Goal: Task Accomplishment & Management: Use online tool/utility

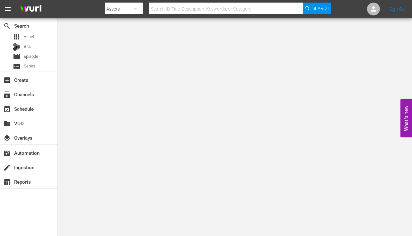
click at [176, 10] on input "text" at bounding box center [225, 8] width 153 height 15
paste input "218059"
type input "218059"
click at [318, 9] on span "Search" at bounding box center [320, 9] width 17 height 12
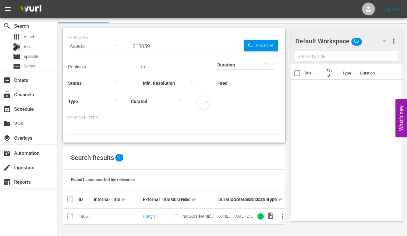
scroll to position [10, 0]
click at [151, 216] on link "Hungry Hungry Pickers" at bounding box center [149, 221] width 13 height 14
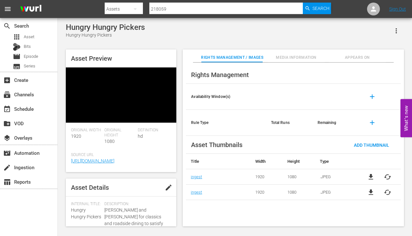
click at [343, 53] on button "Appears On" at bounding box center [356, 55] width 57 height 13
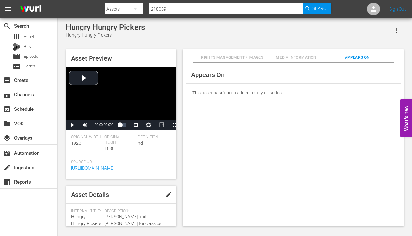
click at [397, 28] on icon "button" at bounding box center [396, 31] width 8 height 8
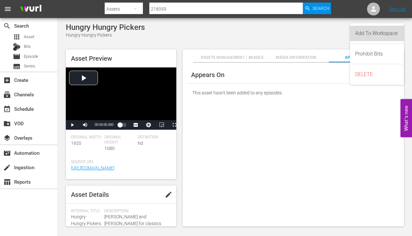
click at [370, 32] on div "Add To Workspace" at bounding box center [377, 33] width 44 height 15
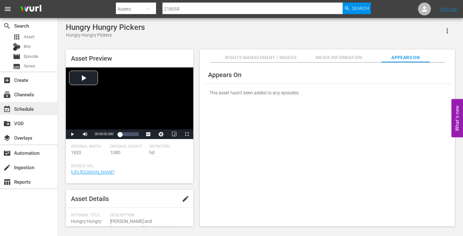
click at [30, 105] on div "event_available Schedule" at bounding box center [18, 108] width 36 height 6
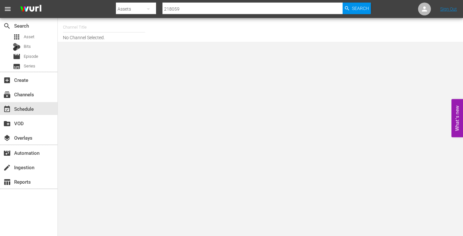
click at [80, 26] on input "text" at bounding box center [104, 27] width 82 height 15
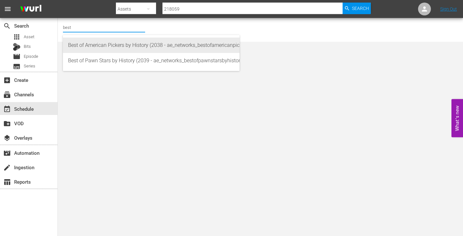
click at [111, 42] on div "Best of American Pickers by History (2038 - ae_networks_bestofamericanpickersby…" at bounding box center [151, 45] width 166 height 15
type input "Best of American Pickers by History (2038 - ae_networks_bestofamericanpickersby…"
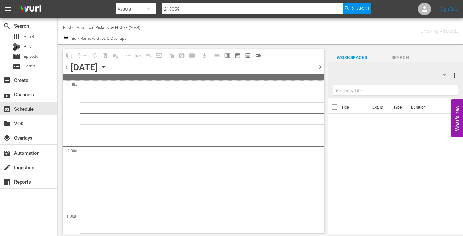
click at [105, 68] on icon "button" at bounding box center [103, 67] width 3 height 2
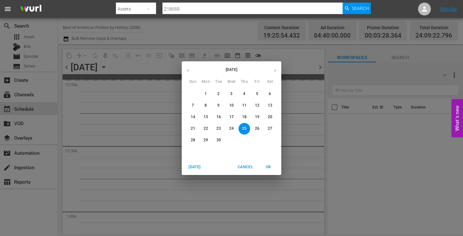
click at [273, 68] on icon "button" at bounding box center [274, 70] width 5 height 5
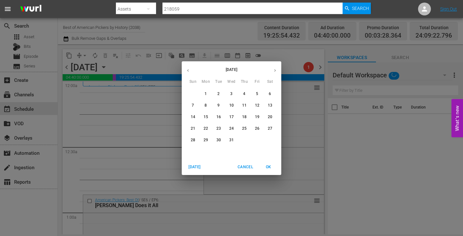
click at [206, 92] on p "1" at bounding box center [205, 93] width 2 height 5
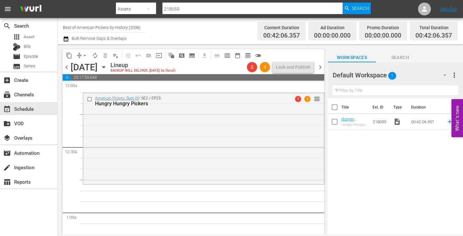
click at [238, 136] on div "American Pickers: Best Of / SE2 / EP23: Hungry Hungry Pickers 1 1 reorder" at bounding box center [203, 138] width 241 height 90
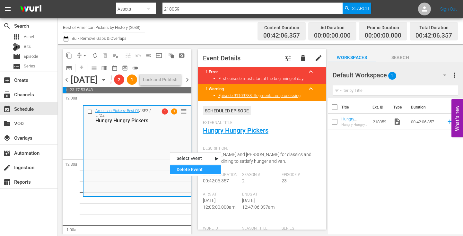
click at [189, 171] on div "Delete Event" at bounding box center [195, 169] width 51 height 9
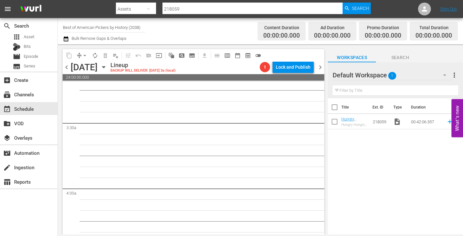
scroll to position [417, 0]
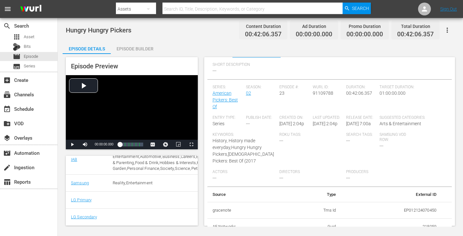
scroll to position [192, 0]
click at [445, 26] on button "button" at bounding box center [446, 29] width 15 height 15
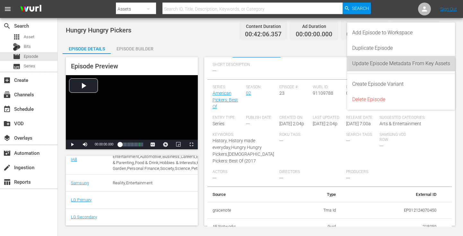
click at [374, 62] on div "Update Episode Metadata From Key Assets" at bounding box center [401, 63] width 98 height 15
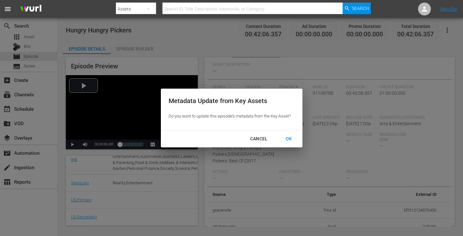
click at [289, 139] on div "OK" at bounding box center [288, 139] width 17 height 8
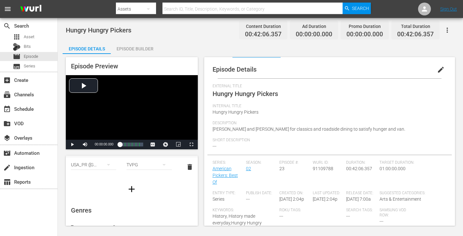
scroll to position [45, 0]
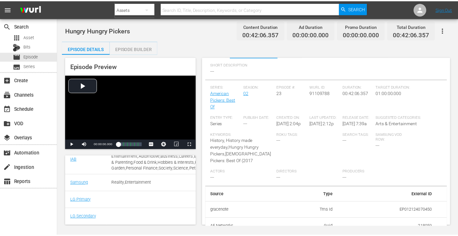
scroll to position [193, 0]
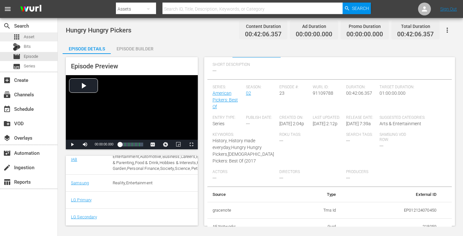
click at [27, 38] on span "Asset" at bounding box center [29, 37] width 11 height 6
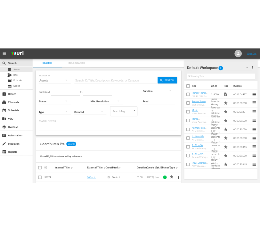
scroll to position [64, 0]
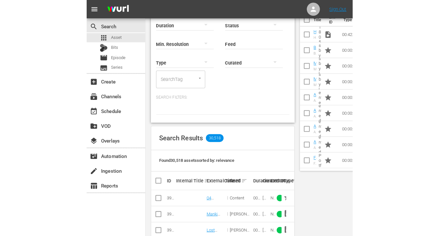
scroll to position [0, 0]
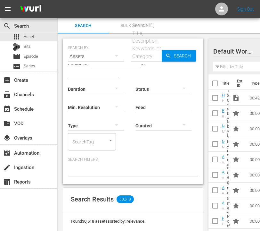
click at [141, 47] on div "Search ID, Title, Description, Keywords, or Category" at bounding box center [146, 41] width 31 height 38
click at [151, 56] on input "text" at bounding box center [146, 56] width 31 height 15
paste input "293226"
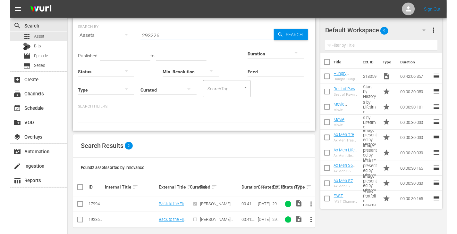
scroll to position [26, 0]
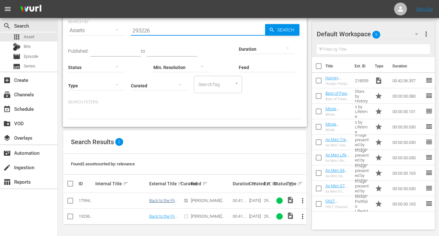
type input "293226"
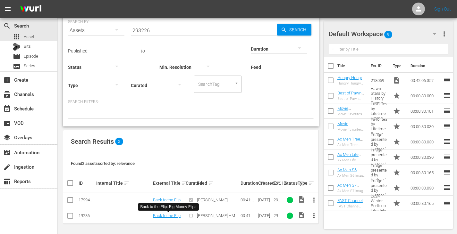
click at [251, 165] on div "Found 2 assets sorted by: relevance" at bounding box center [190, 164] width 255 height 21
click at [144, 29] on input "293226" at bounding box center [204, 30] width 146 height 15
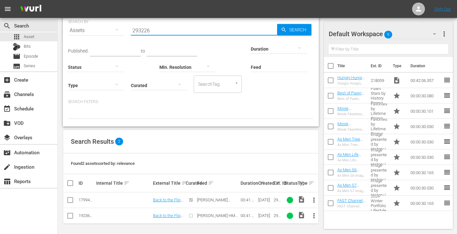
click at [144, 29] on input "293226" at bounding box center [204, 30] width 146 height 15
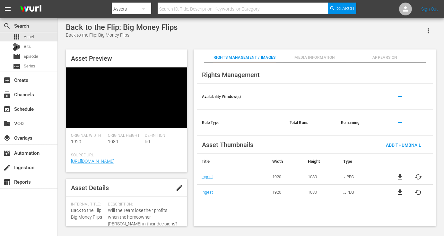
click at [394, 55] on span "Appears On" at bounding box center [384, 57] width 63 height 7
click at [382, 54] on button "Appears On" at bounding box center [384, 55] width 63 height 13
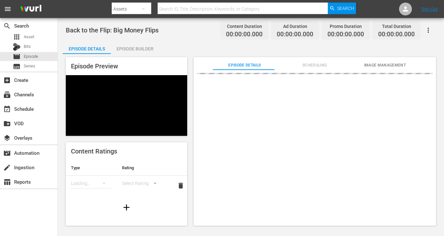
click at [379, 66] on span "Image Management" at bounding box center [384, 65] width 63 height 7
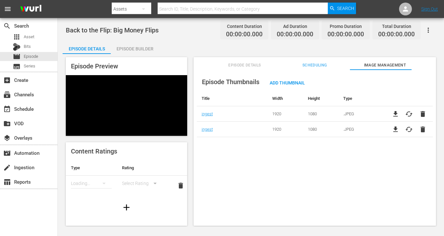
click at [322, 66] on span "Scheduling" at bounding box center [314, 65] width 63 height 7
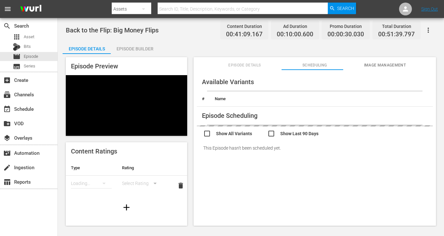
click at [243, 135] on input "checkbox" at bounding box center [235, 134] width 64 height 9
checkbox input "true"
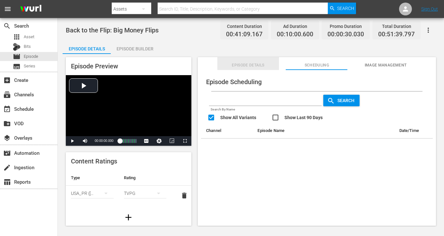
click at [246, 65] on span "Episode Details" at bounding box center [248, 65] width 62 height 7
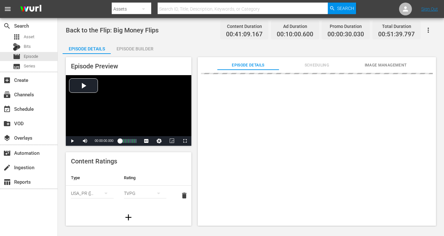
click at [293, 63] on span "Scheduling" at bounding box center [317, 65] width 62 height 7
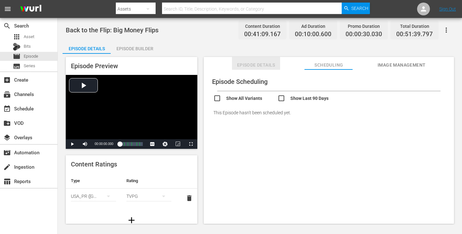
click at [256, 64] on span "Episode Details" at bounding box center [256, 65] width 48 height 8
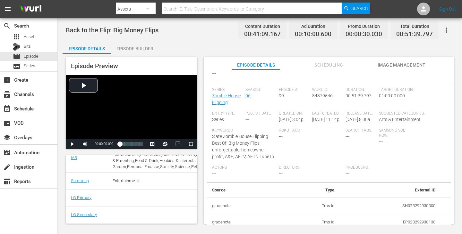
scroll to position [93, 0]
click at [443, 28] on icon "button" at bounding box center [446, 30] width 8 height 8
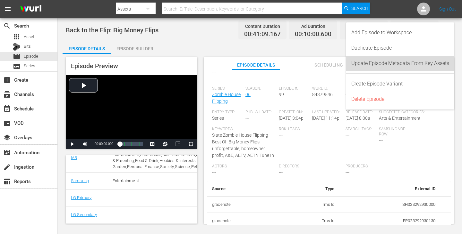
click at [399, 67] on div "Update Episode Metadata From Key Assets" at bounding box center [400, 63] width 98 height 15
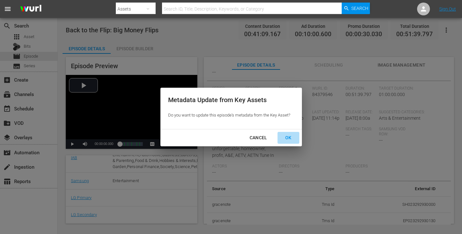
click at [287, 139] on div "OK" at bounding box center [288, 138] width 17 height 8
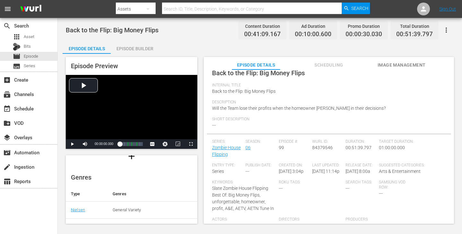
scroll to position [13, 0]
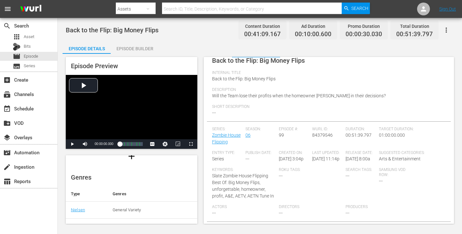
click at [443, 189] on div "Back to the Flip: Big Money Flips Content Duration 00:41:09.167 Ad Duration 00:…" at bounding box center [260, 121] width 404 height 207
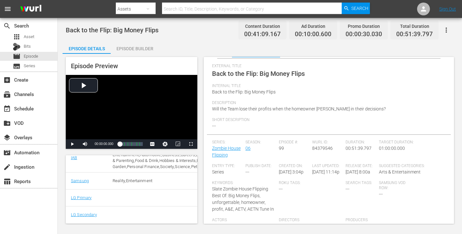
scroll to position [0, 0]
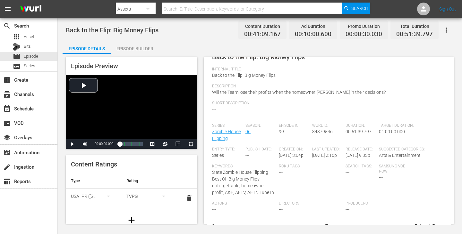
scroll to position [93, 0]
